Goal: Information Seeking & Learning: Compare options

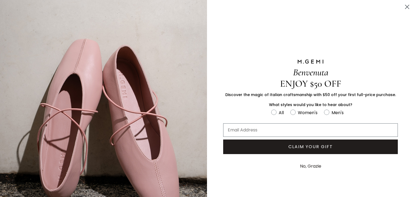
click at [402, 8] on circle "Close dialog" at bounding box center [406, 6] width 9 height 9
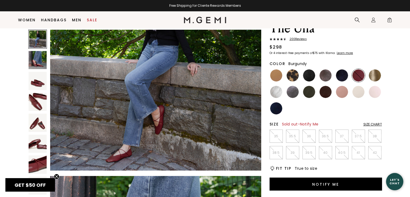
scroll to position [26, 0]
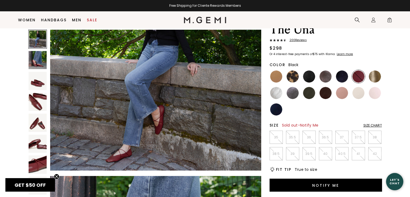
click at [306, 75] on img at bounding box center [309, 76] width 12 height 12
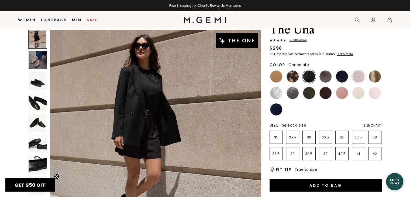
click at [326, 92] on img at bounding box center [325, 93] width 12 height 12
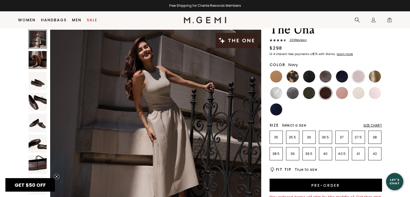
click at [278, 108] on img at bounding box center [276, 109] width 12 height 12
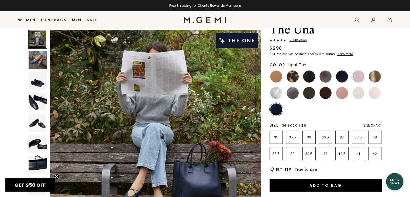
click at [273, 74] on img at bounding box center [276, 76] width 12 height 12
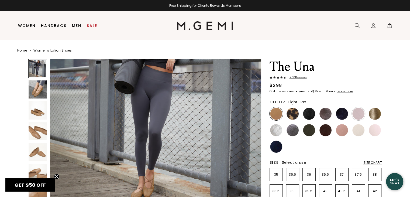
scroll to position [68, 0]
